Goal: Navigation & Orientation: Find specific page/section

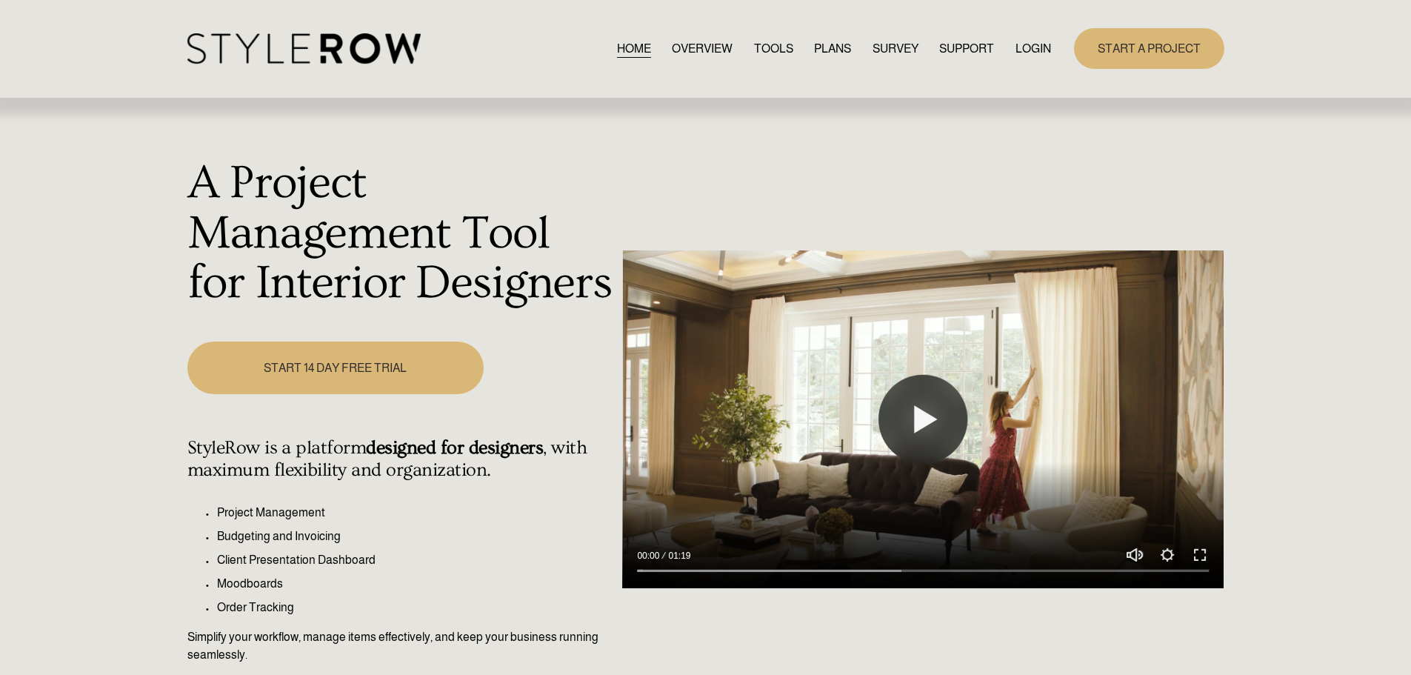
click at [1032, 47] on link "LOGIN" at bounding box center [1033, 49] width 36 height 20
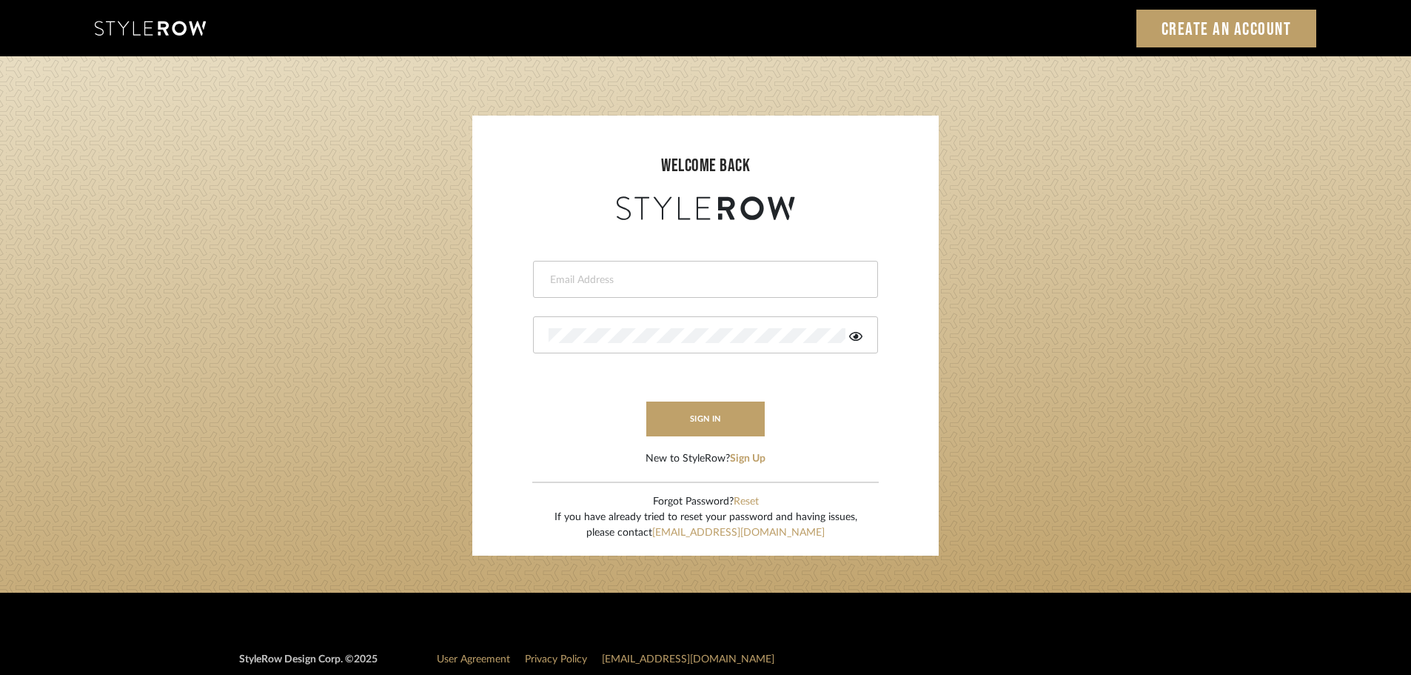
click at [596, 291] on div at bounding box center [705, 279] width 345 height 37
click at [544, 287] on div at bounding box center [705, 279] width 345 height 37
click at [596, 276] on input "email" at bounding box center [694, 280] width 290 height 15
type input "[DOMAIN_NAME][EMAIL_ADDRESS][DOMAIN_NAME]"
click at [689, 427] on button "sign in" at bounding box center [705, 418] width 118 height 35
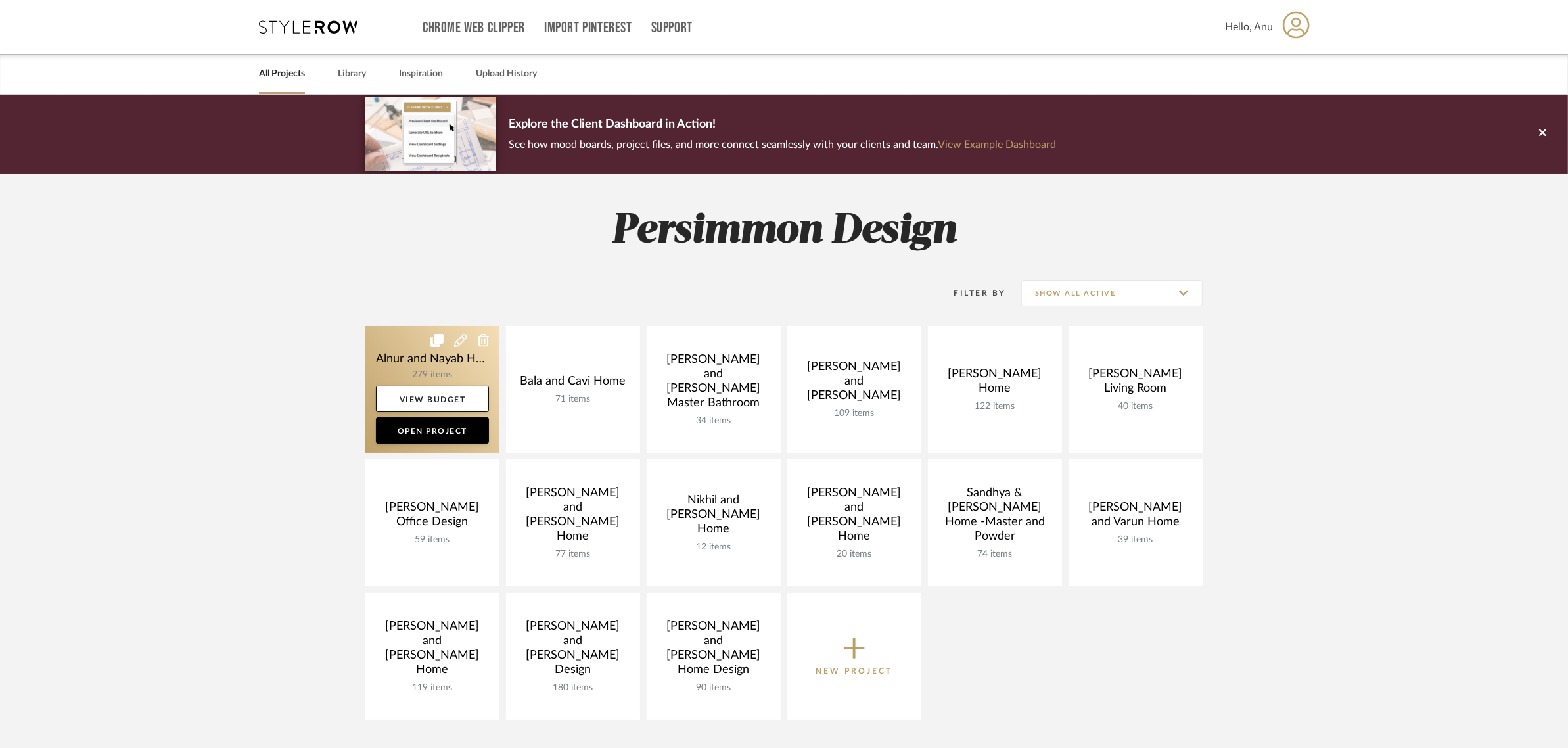
click at [388, 360] on link at bounding box center [432, 389] width 134 height 127
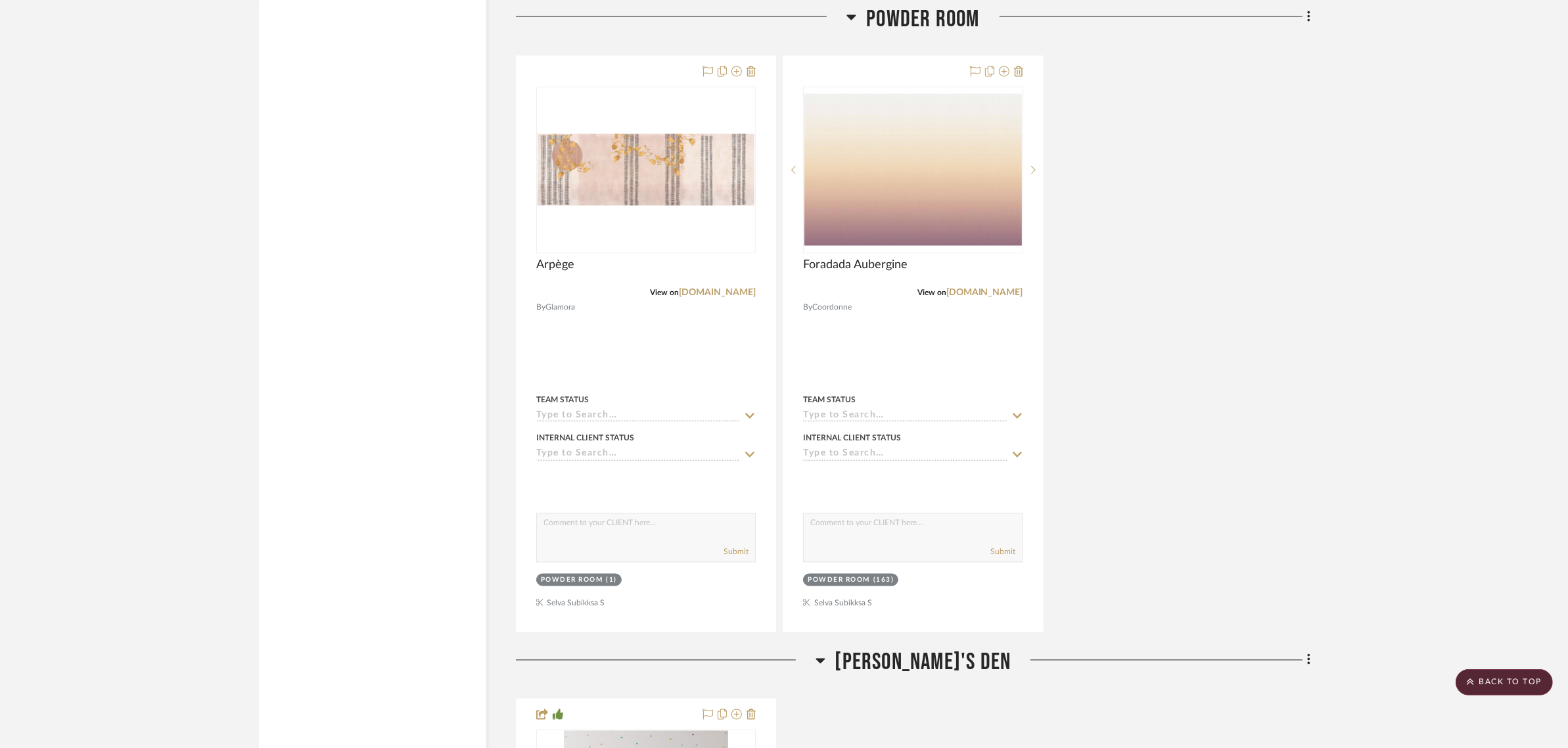
scroll to position [15277, 0]
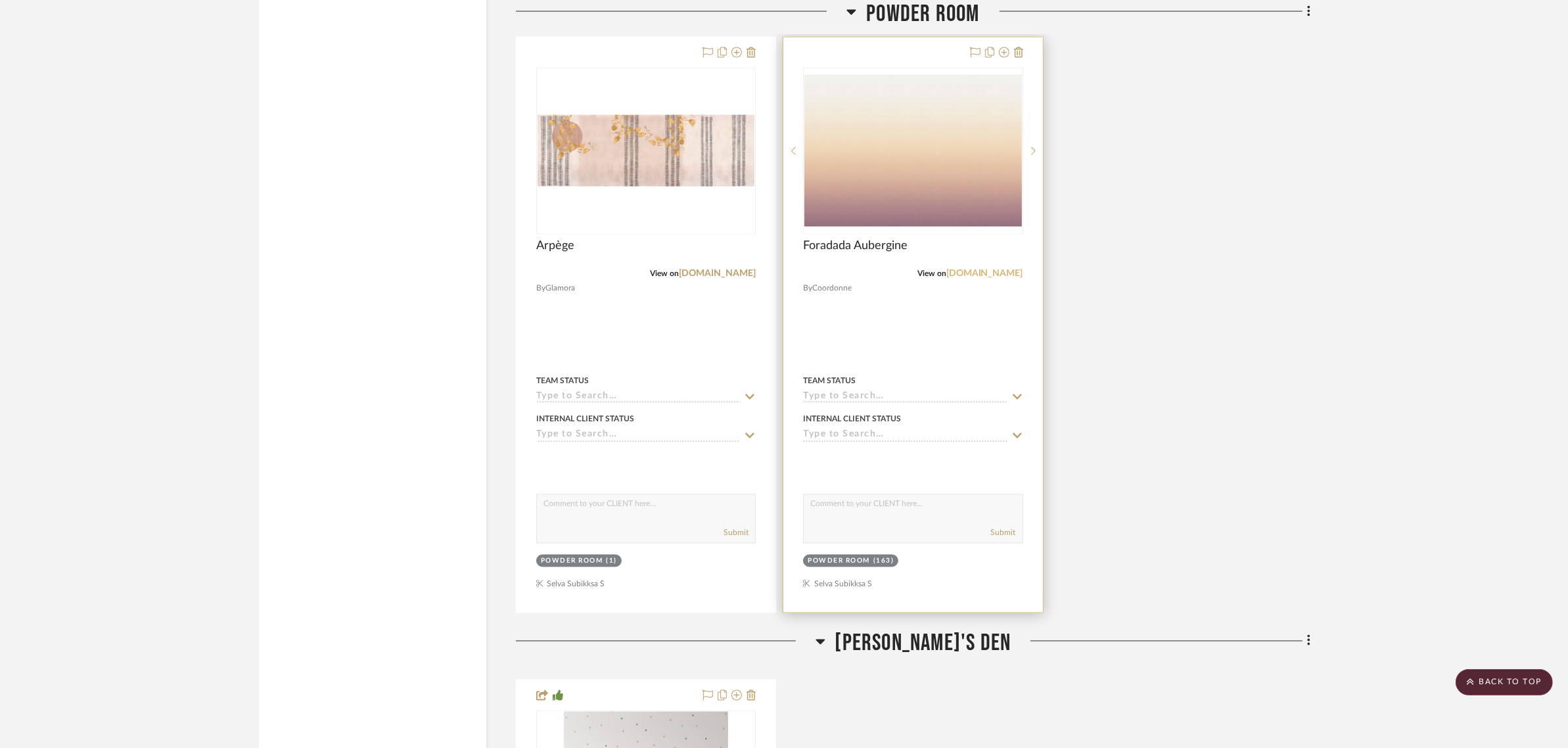
click at [990, 278] on link "coordonne.com" at bounding box center [984, 273] width 77 height 9
